Goal: Task Accomplishment & Management: Manage account settings

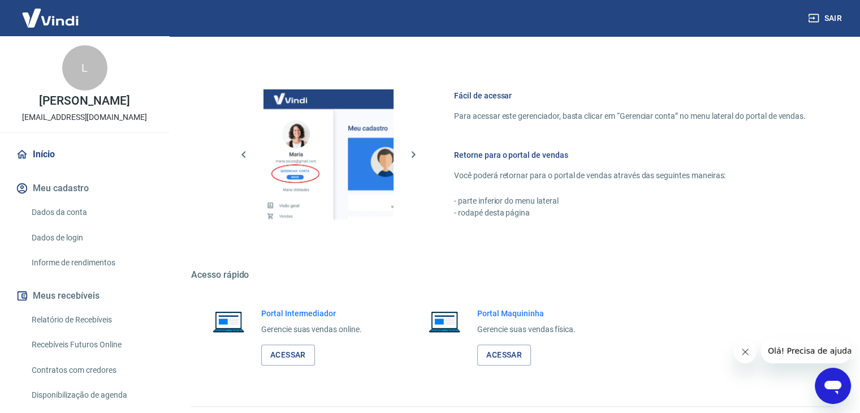
scroll to position [479, 0]
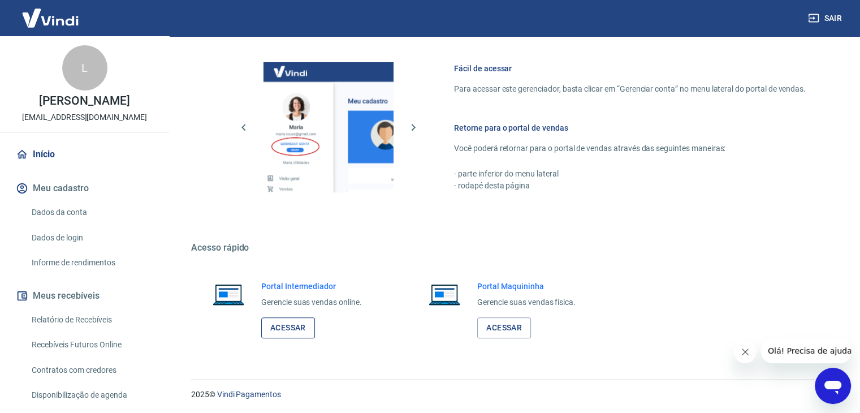
click at [294, 331] on link "Acessar" at bounding box center [288, 327] width 54 height 21
click at [837, 19] on button "Sair" at bounding box center [825, 18] width 41 height 21
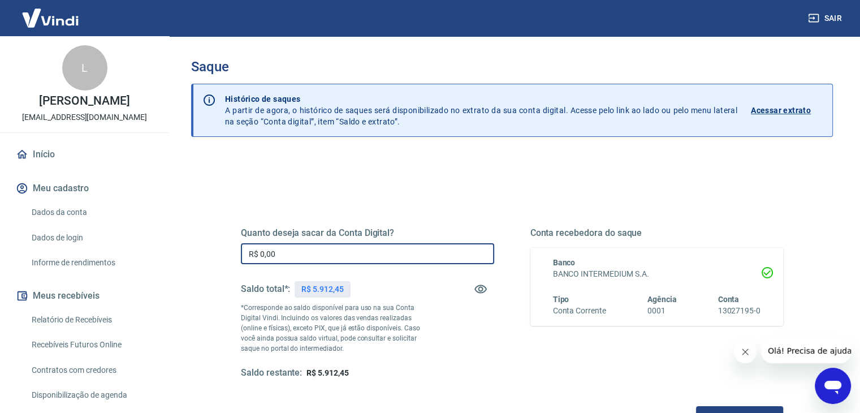
drag, startPoint x: 289, startPoint y: 254, endPoint x: 220, endPoint y: 254, distance: 69.0
click at [220, 254] on div "Quanto deseja sacar da Conta Digital? R$ 0,00 ​ Saldo total*: R$ 5.912,45 *Corr…" at bounding box center [512, 308] width 596 height 263
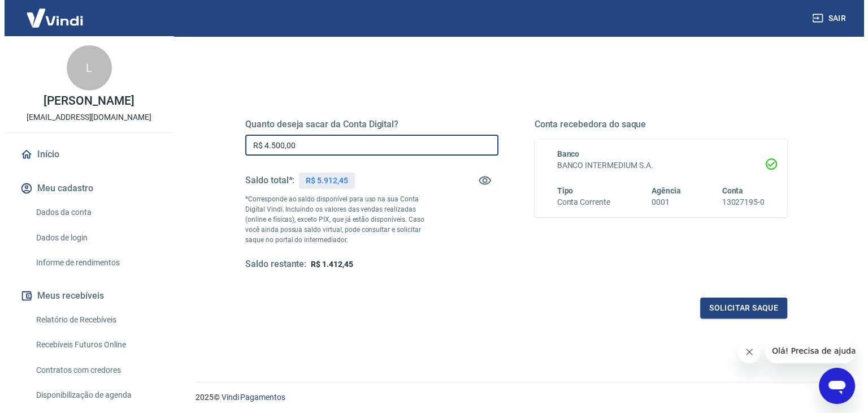
scroll to position [113, 0]
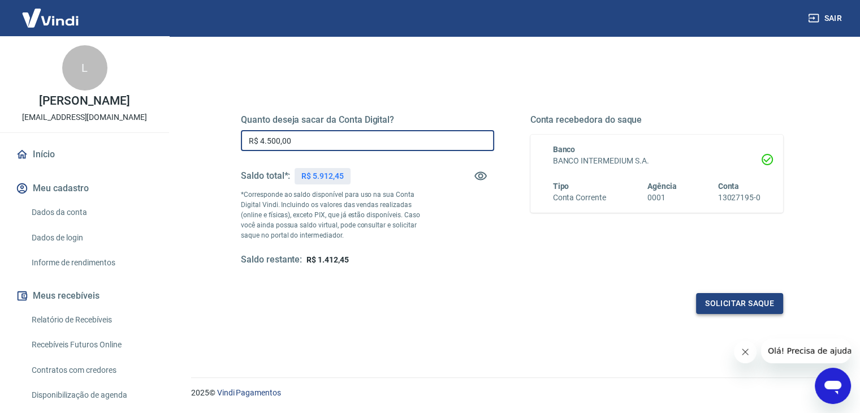
type input "R$ 4.500,00"
click at [728, 306] on button "Solicitar saque" at bounding box center [739, 303] width 87 height 21
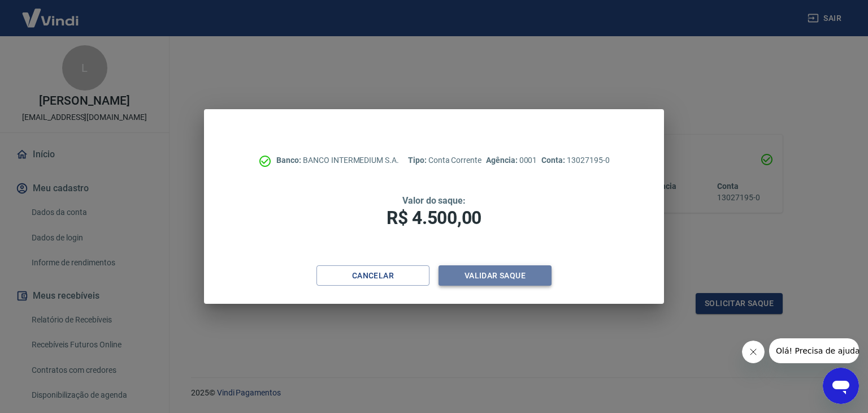
click at [506, 276] on button "Validar saque" at bounding box center [495, 275] width 113 height 21
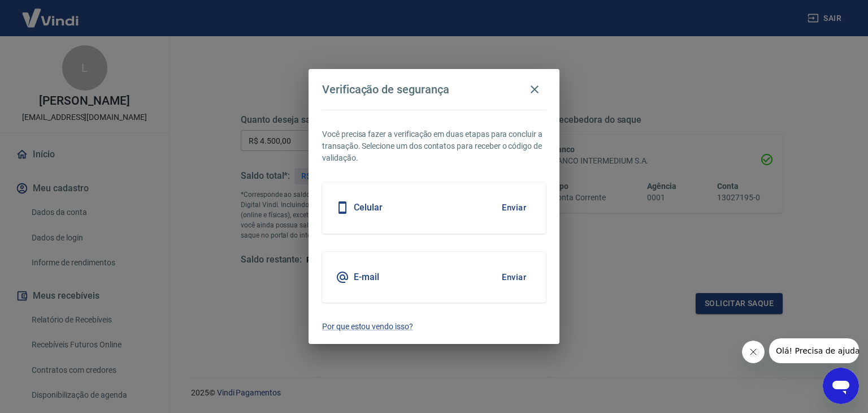
click at [511, 209] on button "Enviar" at bounding box center [514, 208] width 37 height 24
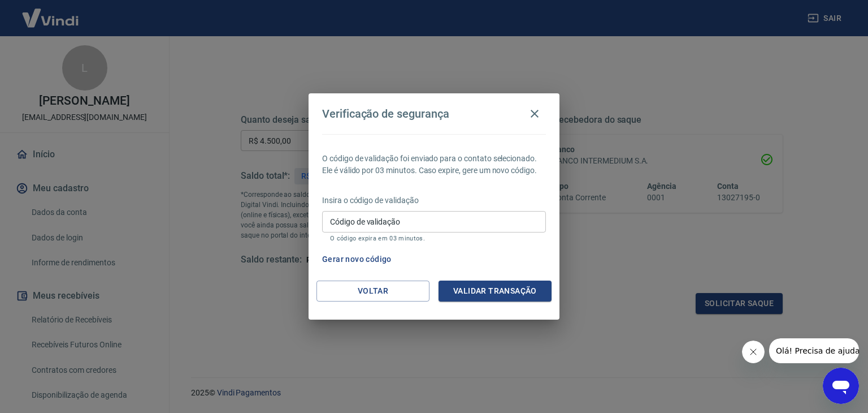
click at [436, 218] on input "Código de validação" at bounding box center [434, 221] width 224 height 21
type input "125985"
click at [507, 285] on button "Validar transação" at bounding box center [495, 290] width 113 height 21
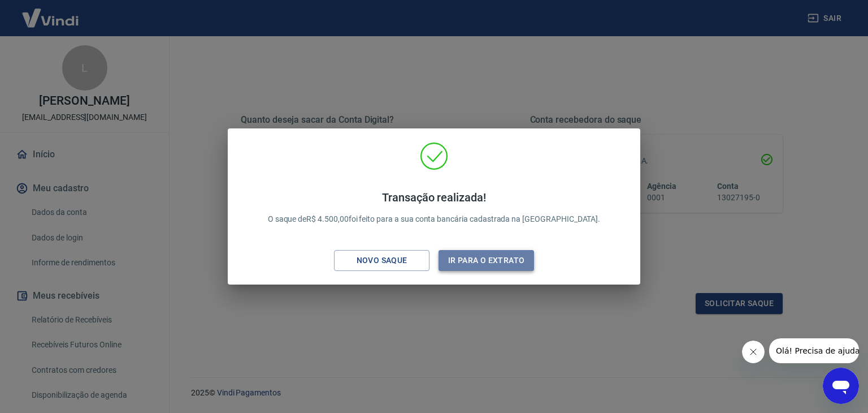
click at [502, 263] on button "Ir para o extrato" at bounding box center [487, 260] width 96 height 21
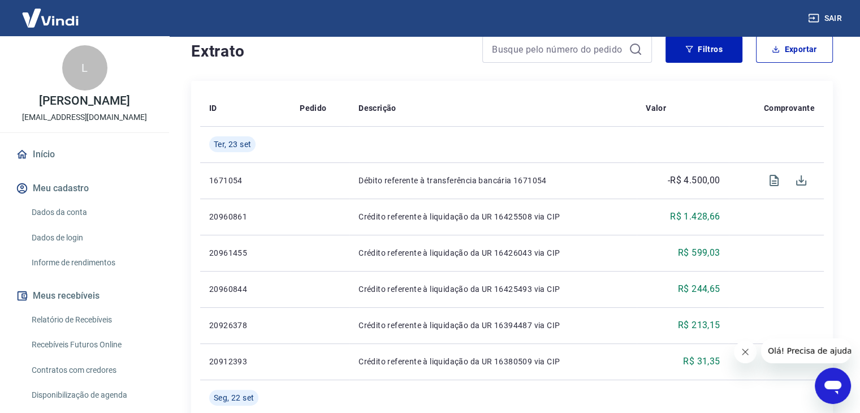
scroll to position [226, 0]
click at [835, 20] on button "Sair" at bounding box center [825, 18] width 41 height 21
